Goal: Task Accomplishment & Management: Complete application form

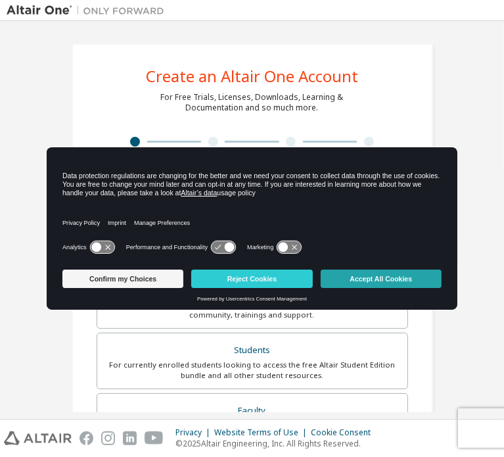
click at [381, 278] on button "Accept All Cookies" at bounding box center [381, 278] width 121 height 18
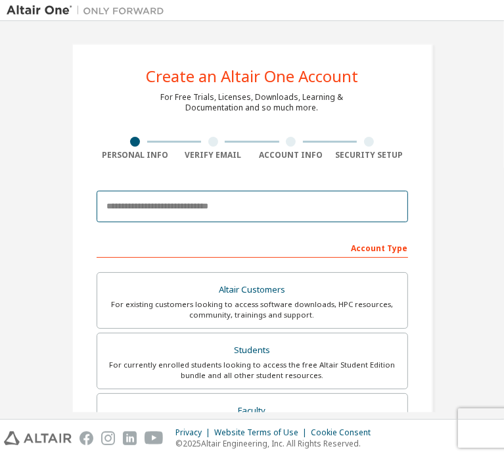
click at [243, 218] on input "email" at bounding box center [252, 207] width 311 height 32
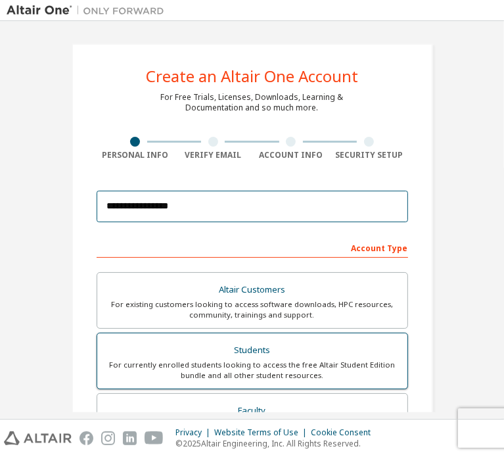
type input "**********"
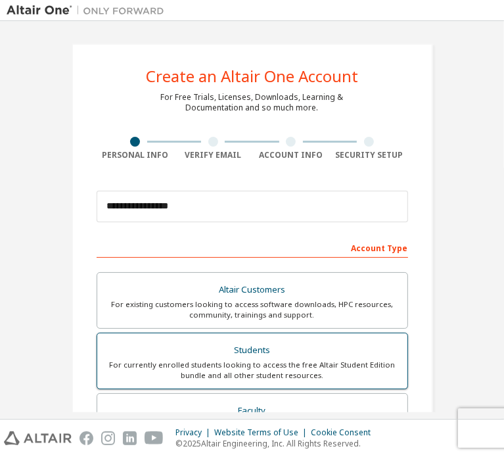
click at [192, 359] on div "For currently enrolled students looking to access the free Altair Student Editi…" at bounding box center [252, 369] width 294 height 21
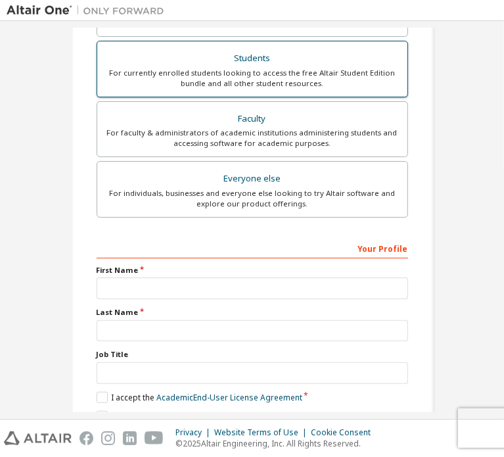
scroll to position [308, 0]
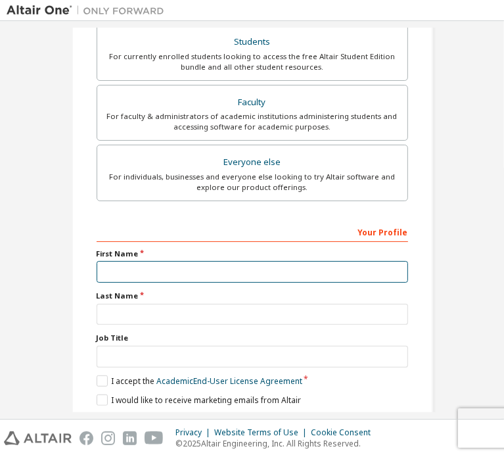
click at [126, 266] on input "text" at bounding box center [252, 272] width 311 height 22
type input "*"
type input "*****"
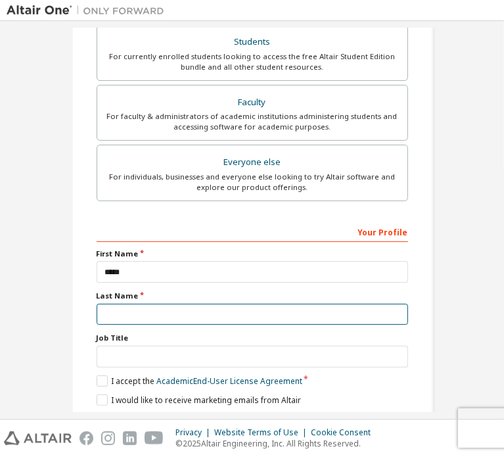
click at [325, 304] on input "text" at bounding box center [252, 315] width 311 height 22
type input "*****"
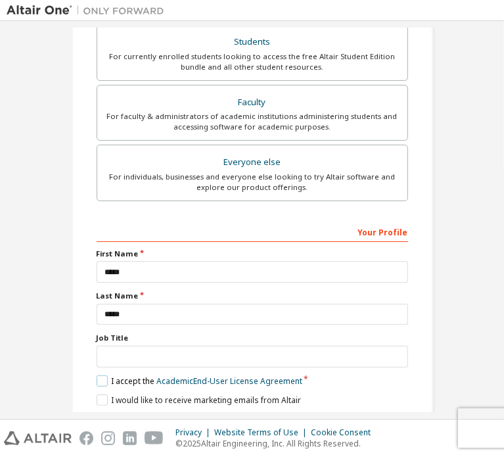
click at [97, 375] on label "I accept the Academic End-User License Agreement" at bounding box center [200, 380] width 206 height 11
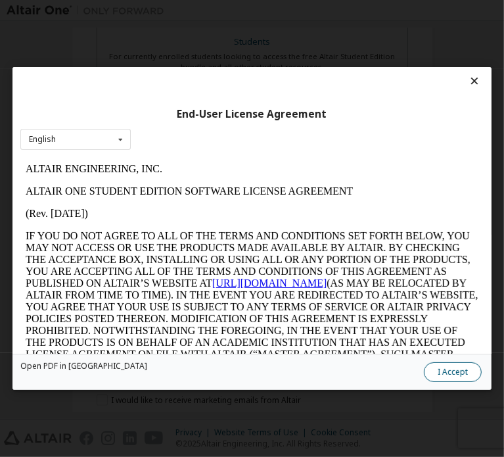
scroll to position [0, 0]
click at [424, 374] on button "I Accept" at bounding box center [453, 372] width 58 height 20
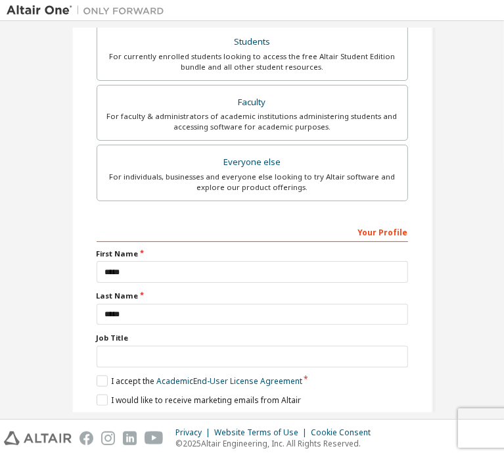
click at [244, 413] on button "Next" at bounding box center [251, 423] width 69 height 20
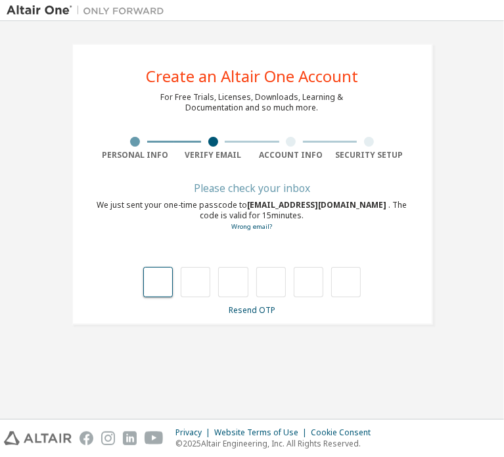
click at [158, 285] on input "text" at bounding box center [158, 282] width 30 height 30
type input "*"
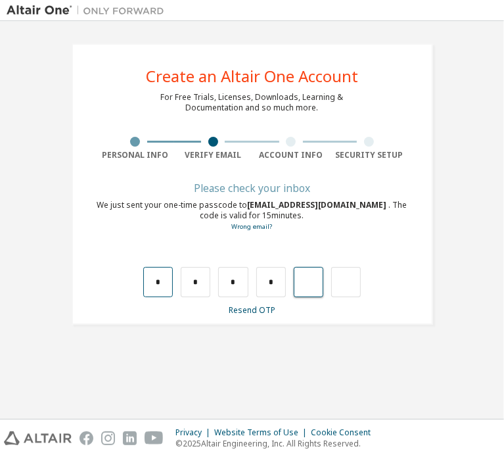
type input "*"
